Goal: Task Accomplishment & Management: Manage account settings

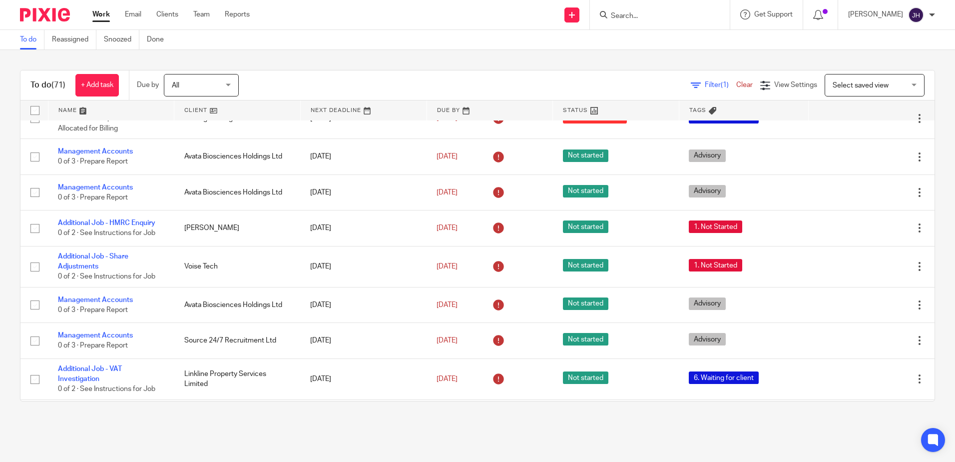
scroll to position [50, 0]
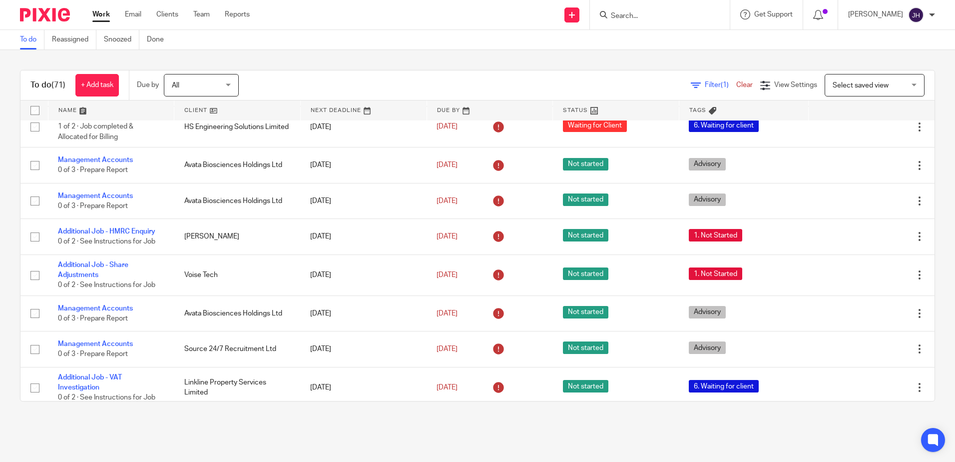
click at [85, 108] on link at bounding box center [111, 110] width 126 height 20
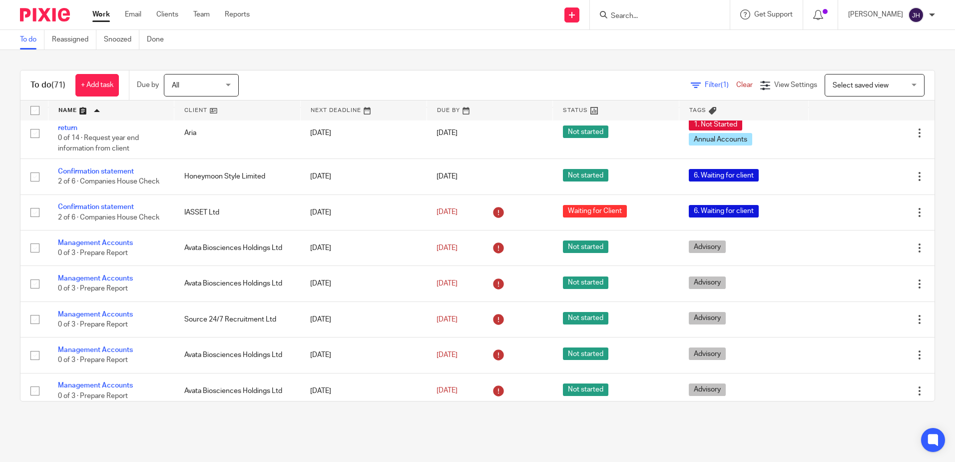
scroll to position [999, 0]
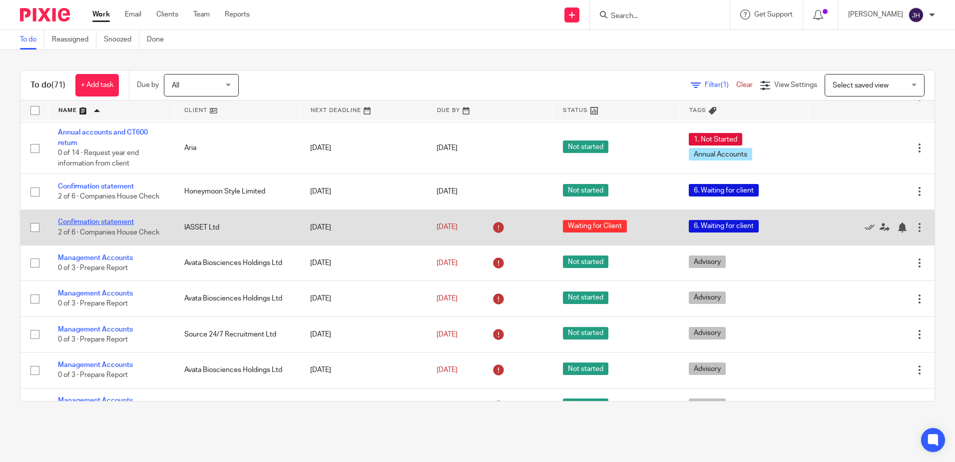
click at [113, 220] on link "Confirmation statement" at bounding box center [96, 221] width 76 height 7
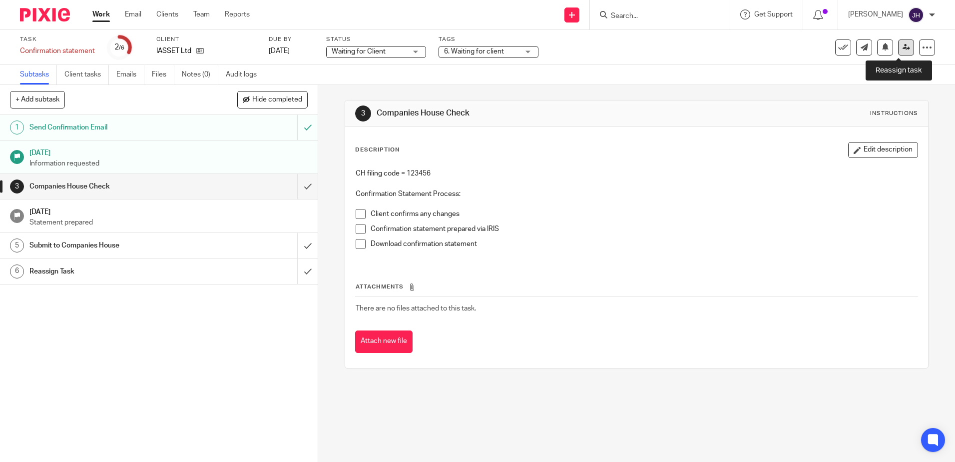
click at [903, 47] on icon at bounding box center [906, 46] width 7 height 7
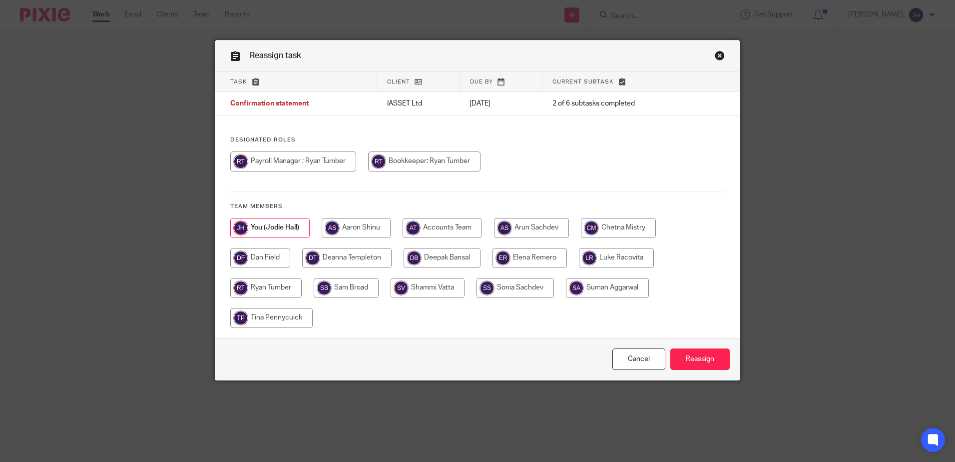
click at [255, 284] on input "radio" at bounding box center [265, 288] width 71 height 20
radio input "true"
click at [681, 356] on input "Reassign" at bounding box center [699, 358] width 59 height 21
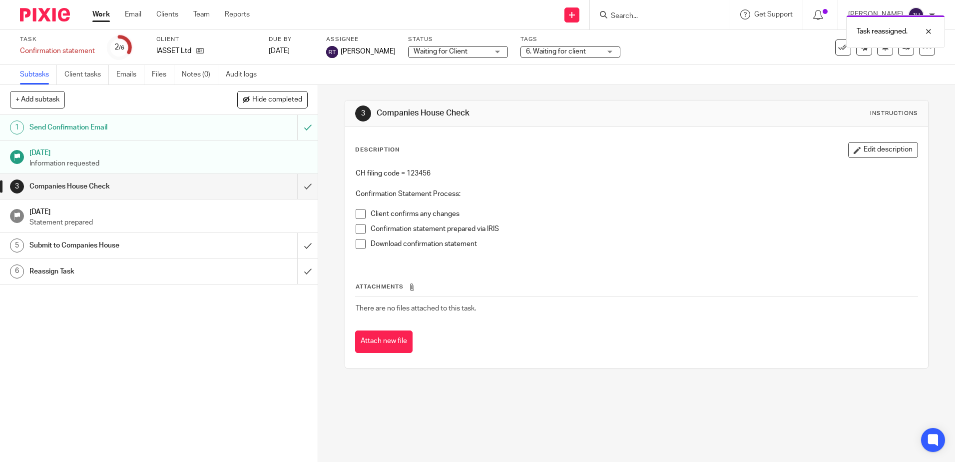
click at [107, 15] on link "Work" at bounding box center [100, 14] width 17 height 10
